Goal: Check status: Check status

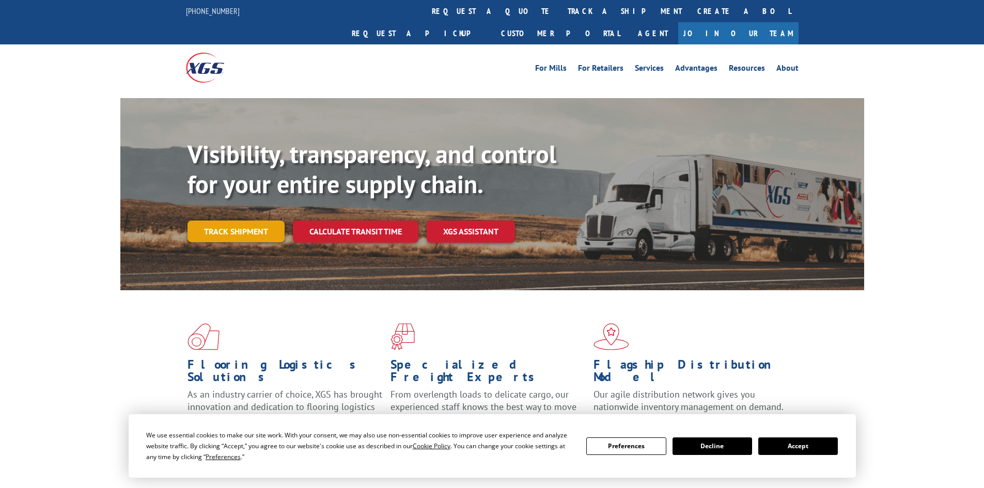
click at [216, 221] on link "Track shipment" at bounding box center [236, 232] width 97 height 22
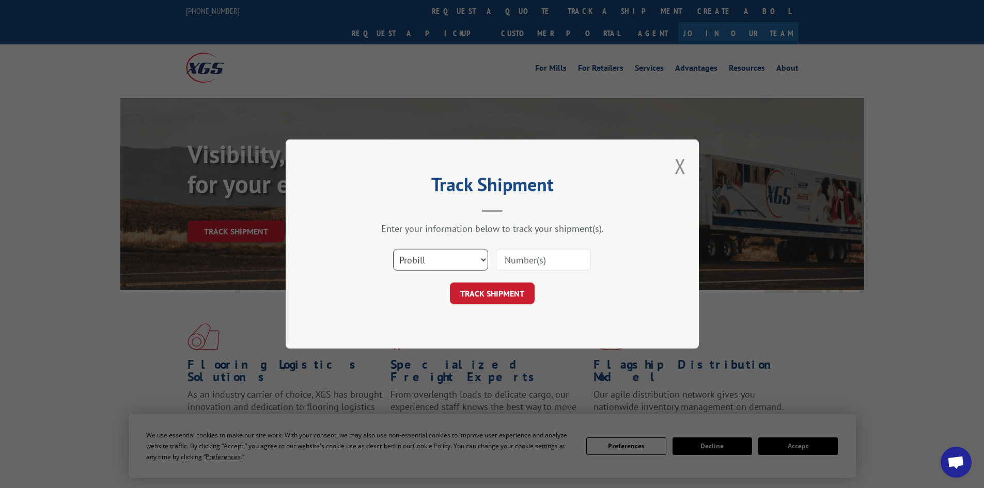
click at [471, 264] on select "Select category... Probill BOL PO" at bounding box center [440, 260] width 95 height 22
select select "bol"
click at [393, 249] on select "Select category... Probill BOL PO" at bounding box center [440, 260] width 95 height 22
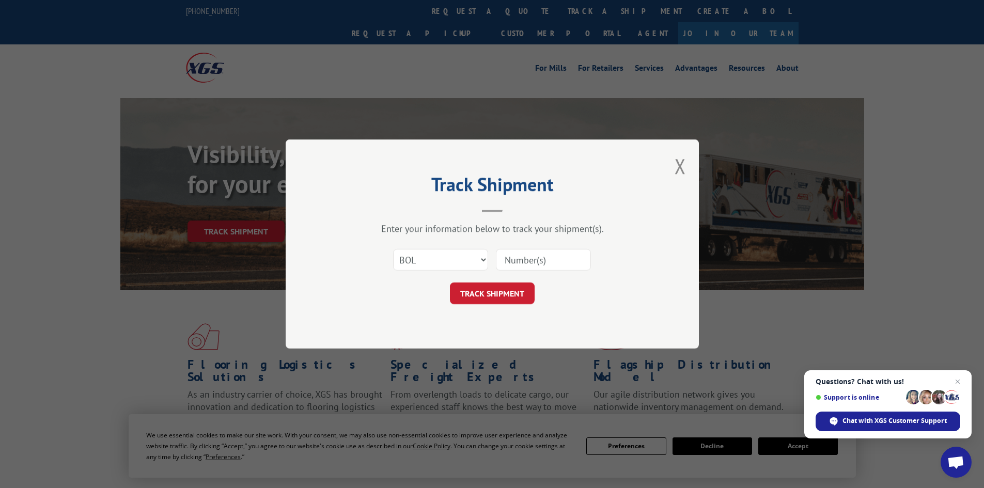
click at [558, 239] on div "Enter your information below to track your shipment(s). Select category... Prob…" at bounding box center [492, 264] width 310 height 82
click at [535, 261] on input at bounding box center [543, 260] width 95 height 22
paste input "7066094"
type input "7066094"
click at [498, 298] on button "TRACK SHIPMENT" at bounding box center [492, 294] width 85 height 22
